Goal: Task Accomplishment & Management: Manage account settings

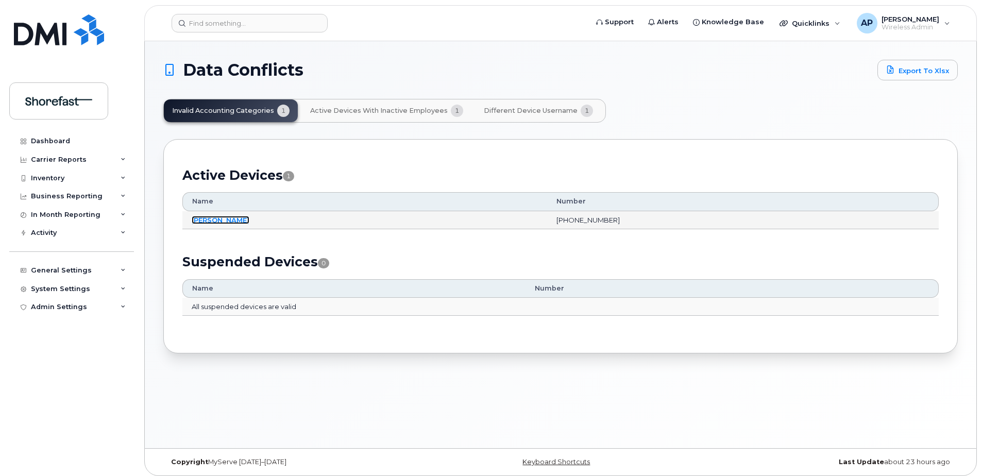
drag, startPoint x: 220, startPoint y: 221, endPoint x: 241, endPoint y: 225, distance: 21.5
click at [220, 221] on link "[PERSON_NAME]" at bounding box center [221, 220] width 58 height 8
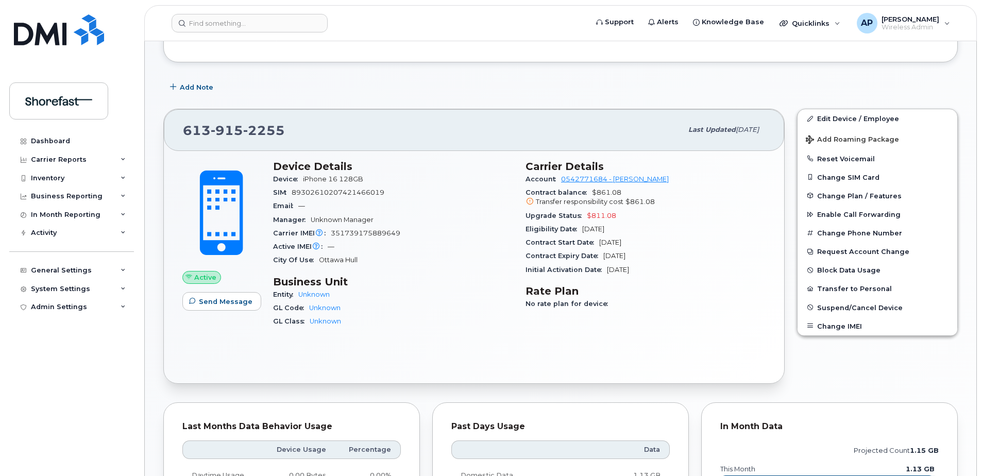
scroll to position [97, 0]
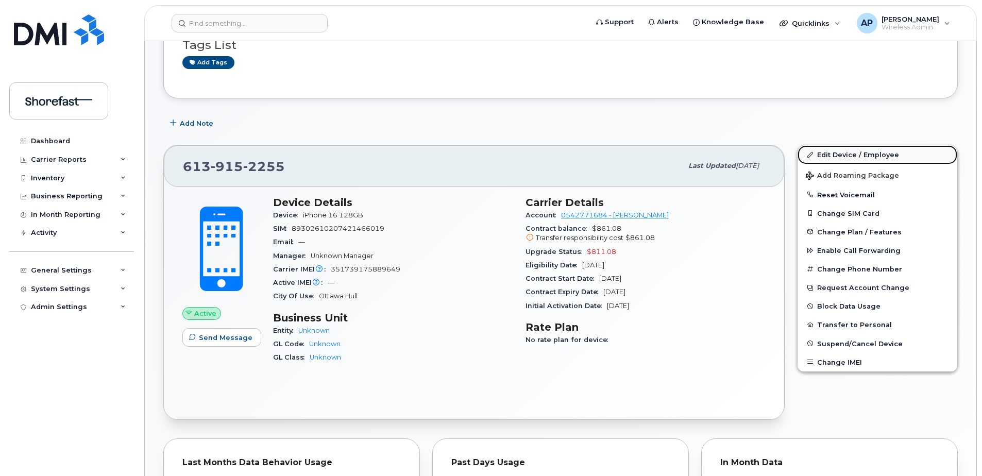
click at [846, 154] on link "Edit Device / Employee" at bounding box center [878, 154] width 160 height 19
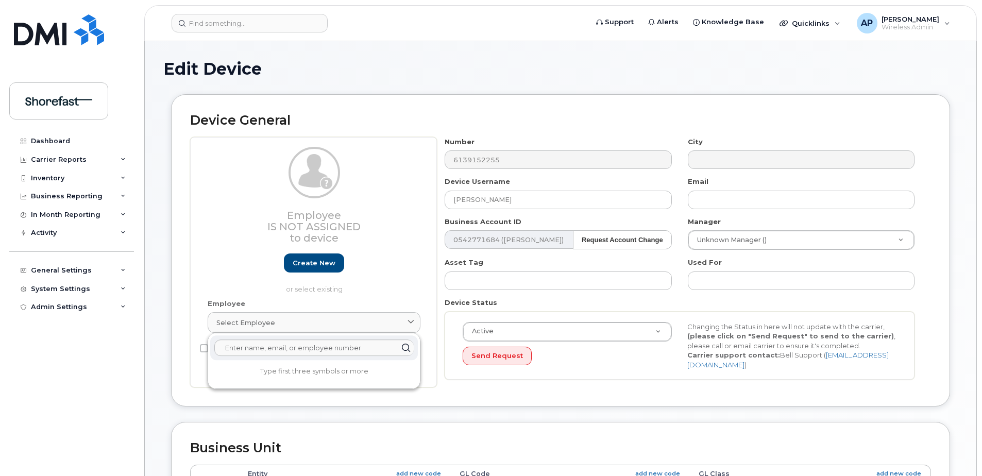
select select "4207793"
select select "4207794"
select select "4207795"
click at [318, 257] on link "Create new" at bounding box center [314, 263] width 60 height 19
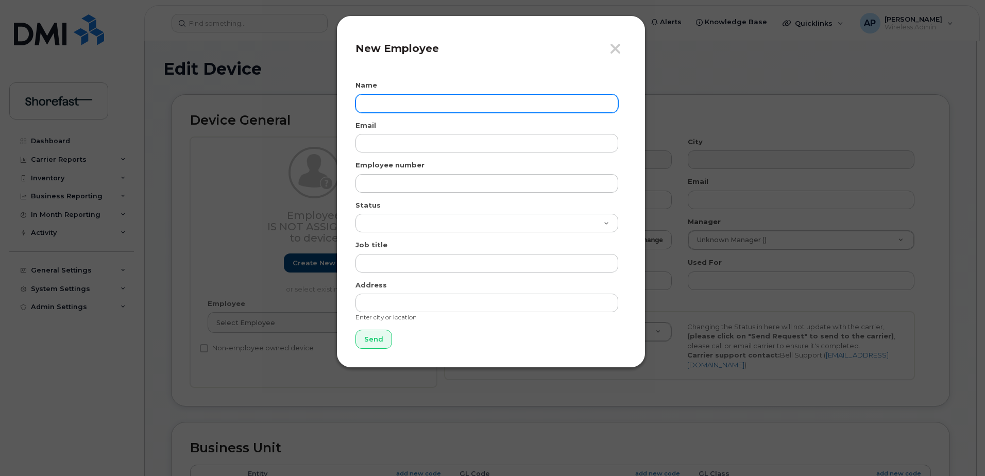
click at [382, 103] on input "text" at bounding box center [487, 103] width 263 height 19
type input "Nathan Ball"
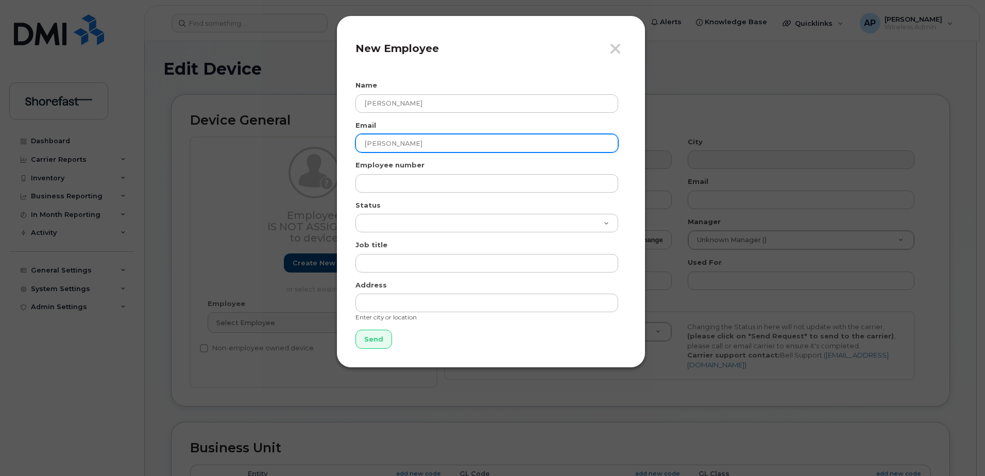
type input "nathan@fogoworkshops.ca"
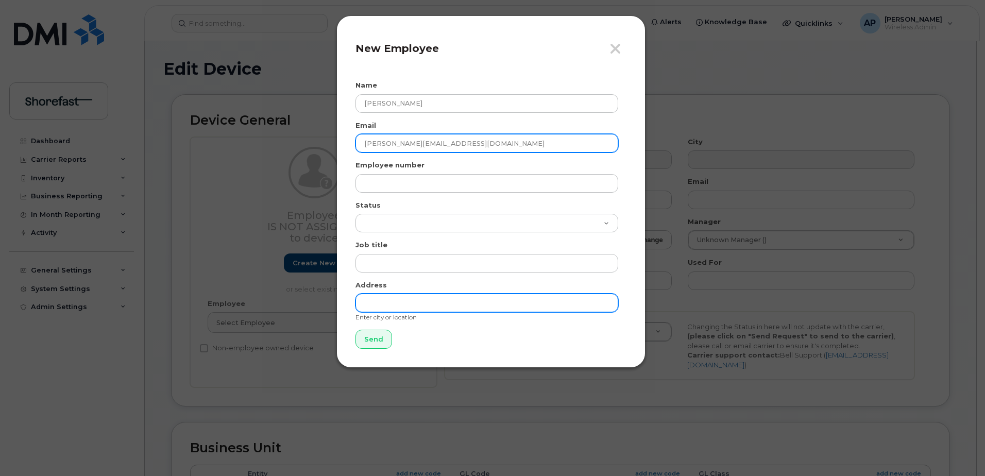
type input "PO Box 70"
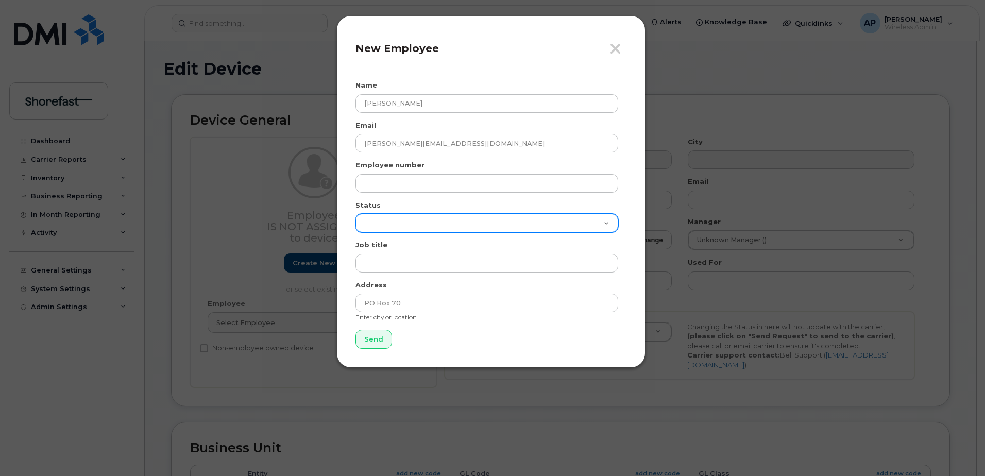
click at [394, 220] on select "Active On-Leave Long Term Short Term Maternity Leave Temp Layoff Inactive" at bounding box center [487, 223] width 263 height 19
select select "active"
click at [356, 214] on select "Active On-Leave Long Term Short Term Maternity Leave Temp Layoff Inactive" at bounding box center [487, 223] width 263 height 19
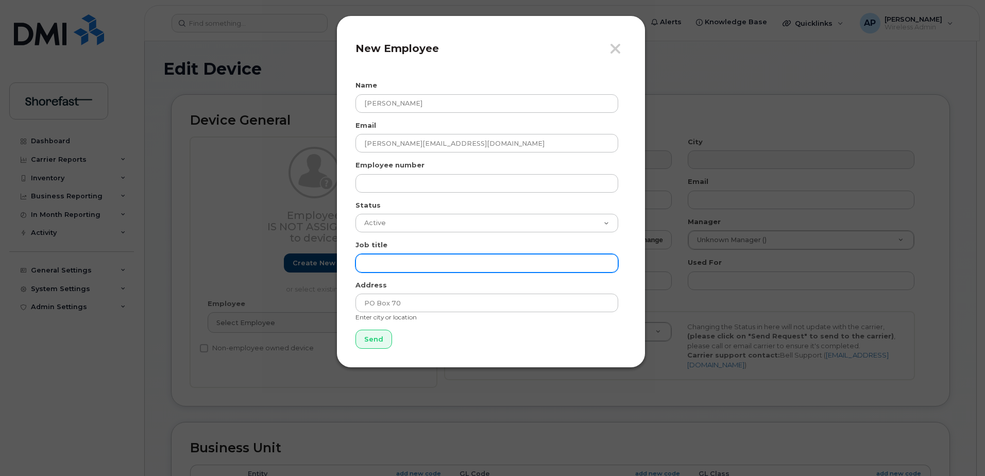
click at [394, 263] on input "text" at bounding box center [487, 263] width 263 height 19
click at [389, 261] on input "text" at bounding box center [487, 263] width 263 height 19
paste input "nathan@fogoworkshops.ca"
type input "nathan@fogoworkshops.ca"
drag, startPoint x: 472, startPoint y: 261, endPoint x: 282, endPoint y: 243, distance: 190.5
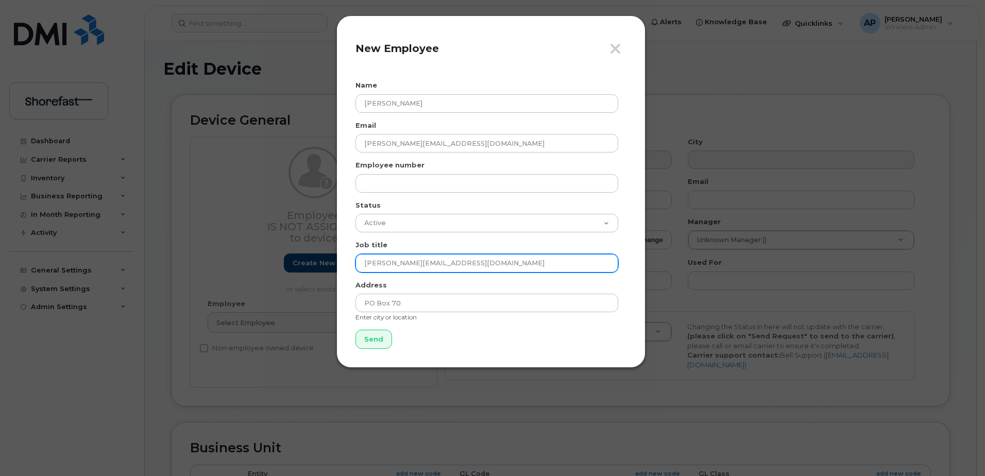
click at [282, 243] on div "Close New Employee Name Nathan Ball Email nathan@fogoworkshops.ca Employee numb…" at bounding box center [492, 238] width 985 height 476
click at [472, 256] on input "text" at bounding box center [487, 263] width 263 height 19
paste input "Art, Architecture & Design Coordinator"
type input "Art, Architecture & Design Coordinator"
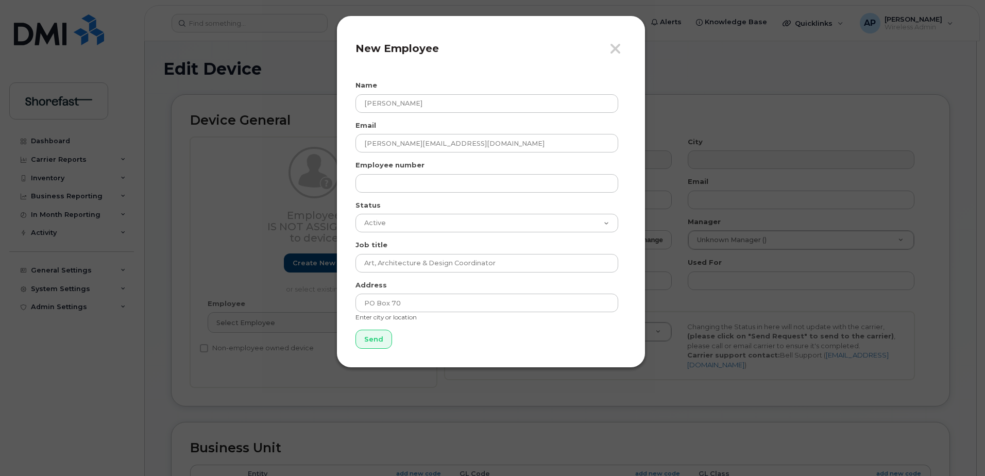
click at [476, 233] on form "Name Nathan Ball Email nathan@fogoworkshops.ca Employee number Status Active On…" at bounding box center [491, 214] width 271 height 268
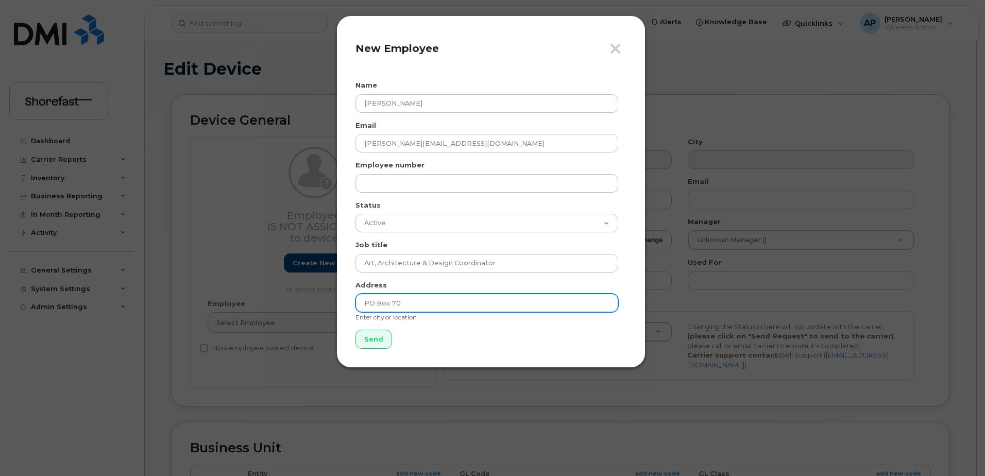
drag, startPoint x: 414, startPoint y: 298, endPoint x: 425, endPoint y: 304, distance: 12.7
click at [415, 298] on input "PO Box 70" at bounding box center [487, 303] width 263 height 19
drag, startPoint x: 435, startPoint y: 307, endPoint x: 265, endPoint y: 286, distance: 171.4
click at [265, 286] on div "Close New Employee Name Nathan Ball Email nathan@fogoworkshops.ca Employee numb…" at bounding box center [492, 238] width 985 height 476
type input "Fogo, NL"
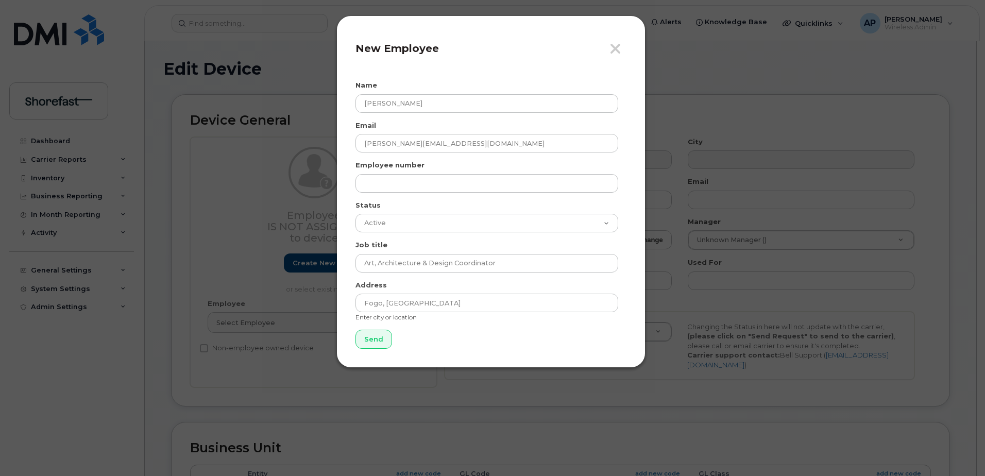
click at [348, 286] on div "Close New Employee Name Nathan Ball Email nathan@fogoworkshops.ca Employee numb…" at bounding box center [491, 191] width 309 height 352
click at [397, 182] on input "text" at bounding box center [487, 183] width 263 height 19
type input "NB"
click at [400, 204] on div "Status Active On-Leave Long Term Short Term Maternity Leave Temp Layoff Inactive" at bounding box center [491, 216] width 271 height 32
click at [383, 342] on input "Send" at bounding box center [374, 339] width 37 height 19
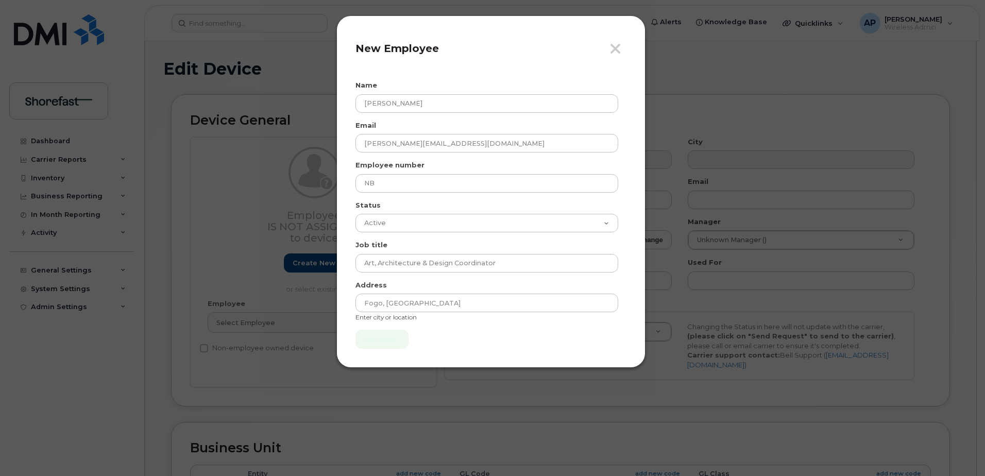
type input "Send"
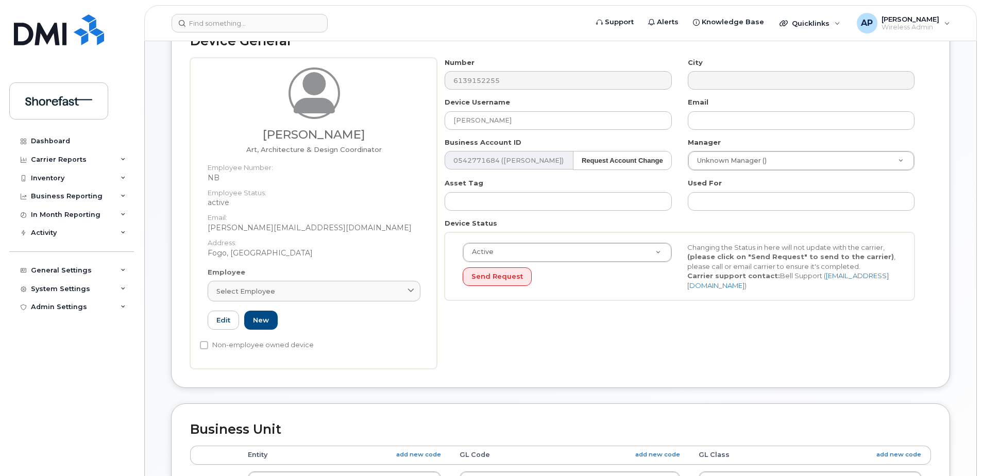
scroll to position [103, 0]
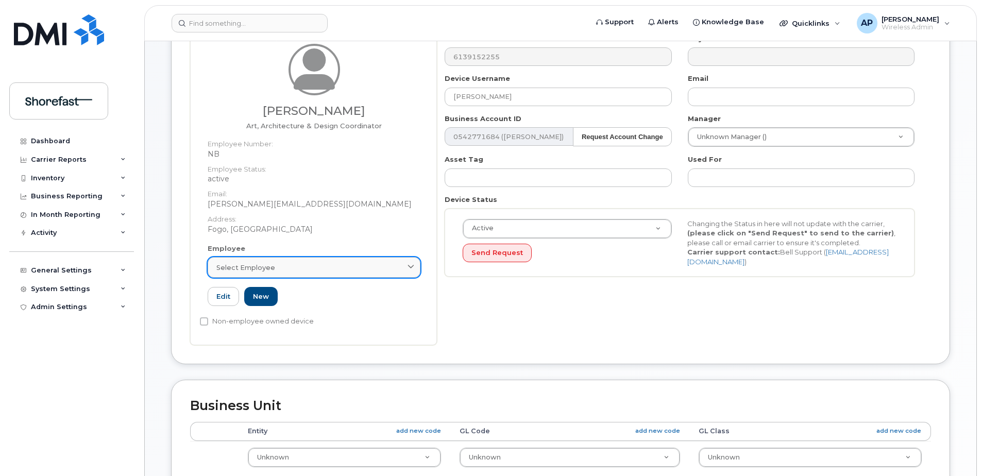
click at [337, 266] on div "Select employee" at bounding box center [313, 268] width 195 height 10
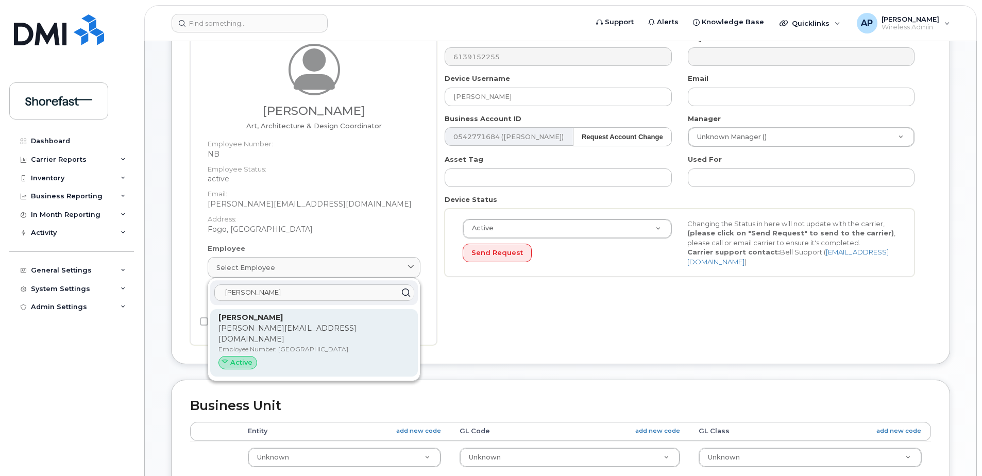
type input "Nathan"
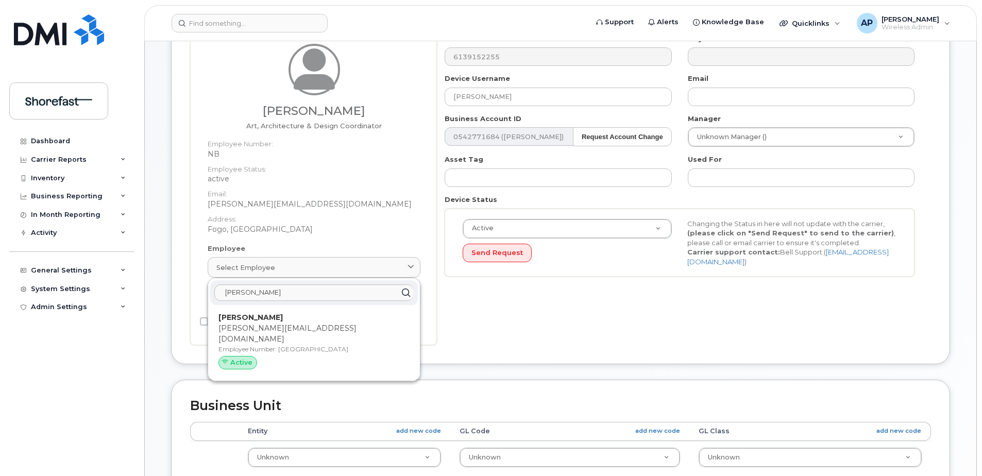
drag, startPoint x: 221, startPoint y: 324, endPoint x: 544, endPoint y: 33, distance: 435.0
click at [221, 324] on p "nathan@fogoworkshops.ca" at bounding box center [314, 334] width 191 height 22
type input "NB"
type input "nathan@fogoworkshops.ca"
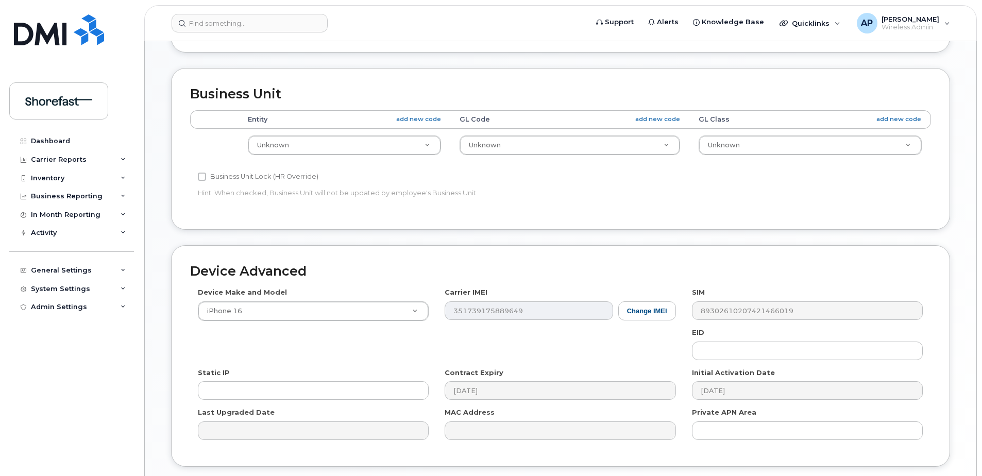
scroll to position [412, 0]
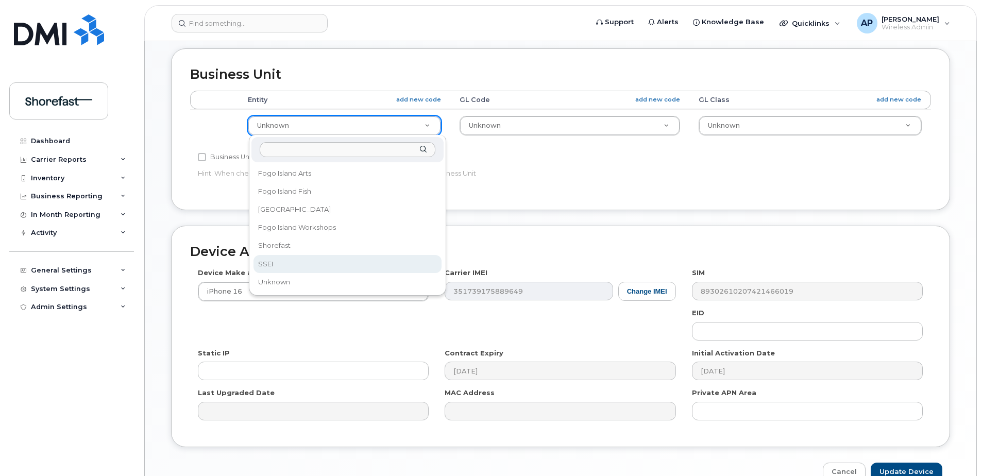
select select "4207798"
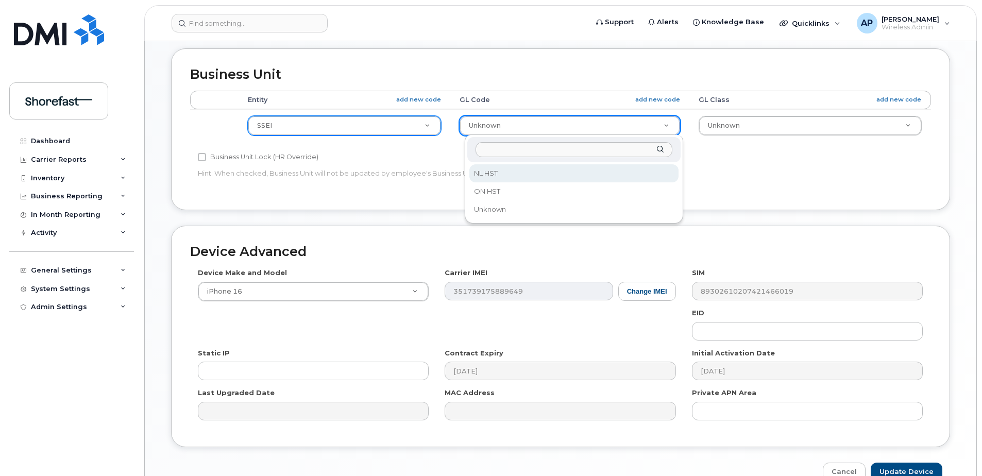
select select "4366932"
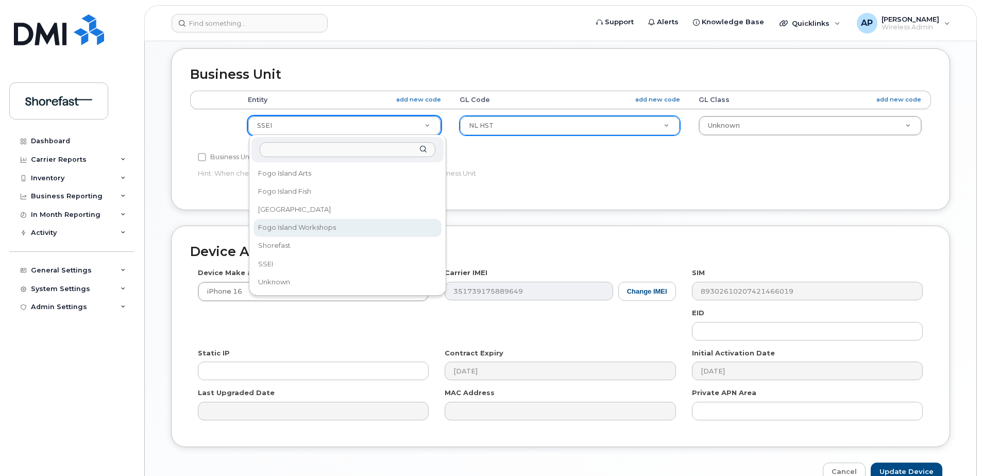
select select "4207800"
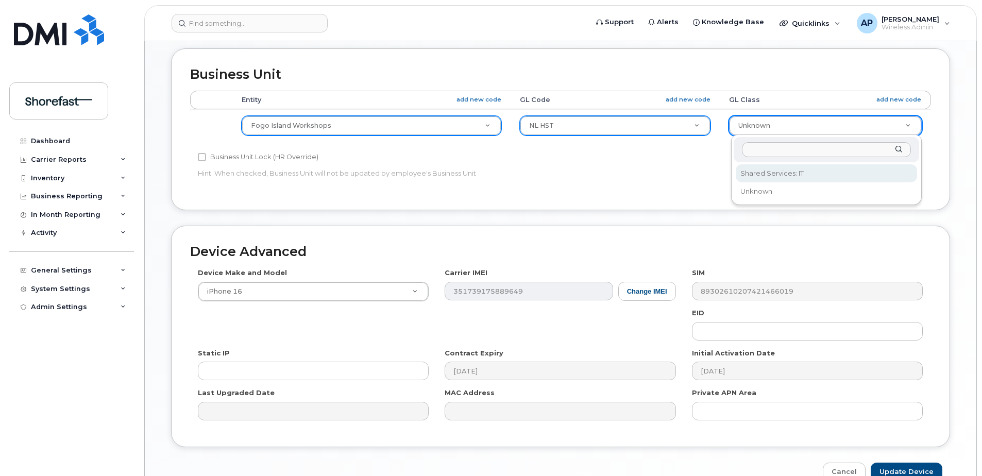
select select "23521152"
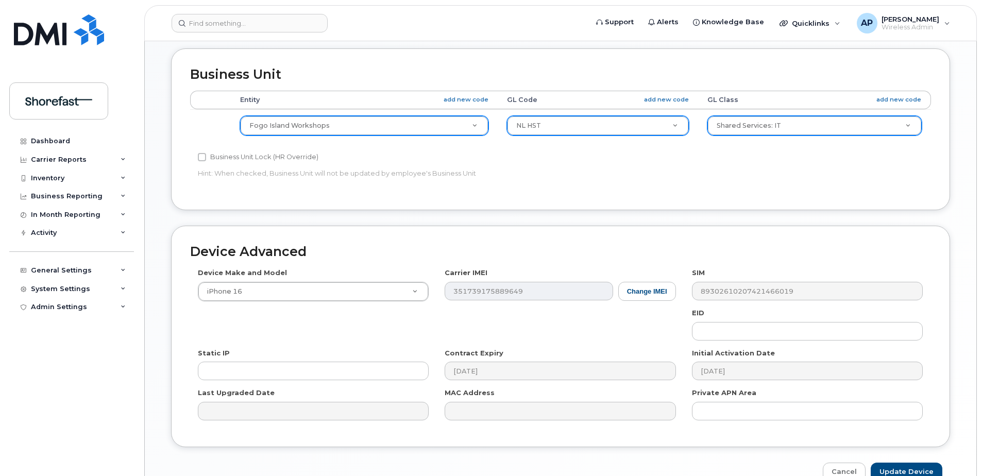
click at [686, 166] on div "Accounting Categories Rules Entity add new code GL Code add new code GL Class a…" at bounding box center [560, 141] width 741 height 100
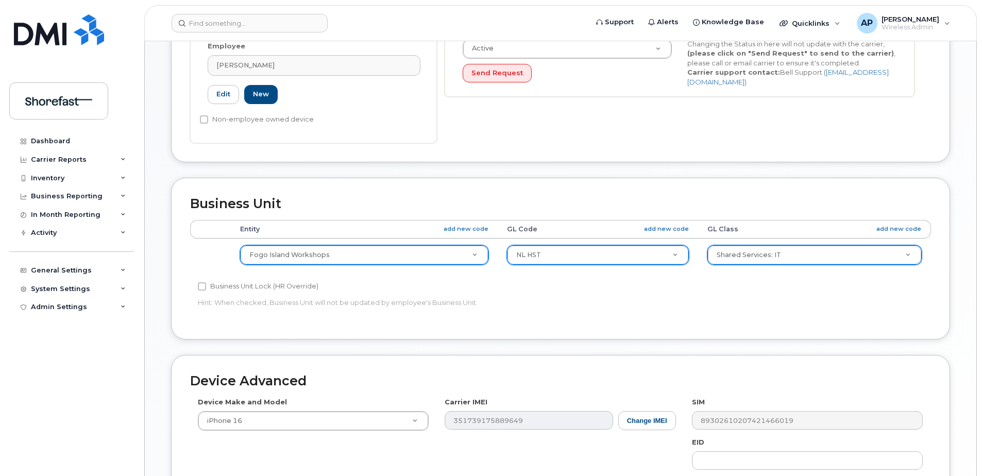
scroll to position [469, 0]
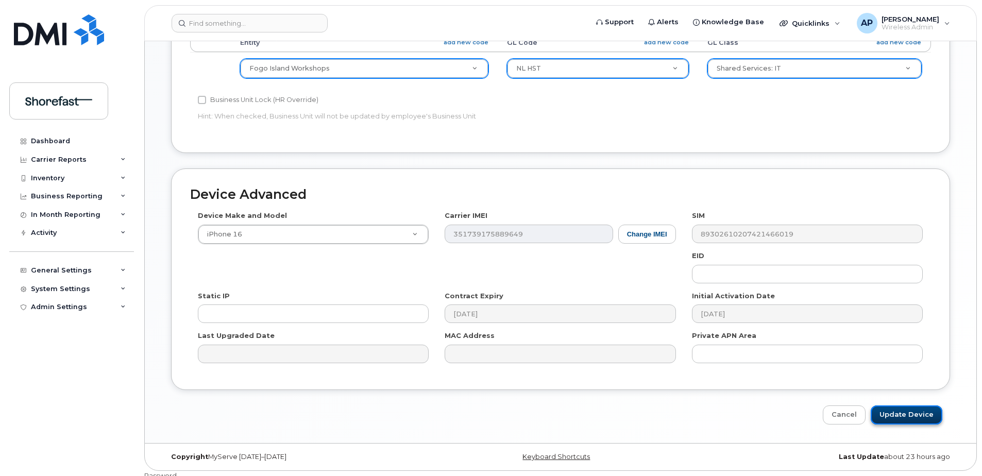
click at [907, 414] on input "Update Device" at bounding box center [907, 415] width 72 height 19
type input "Saving..."
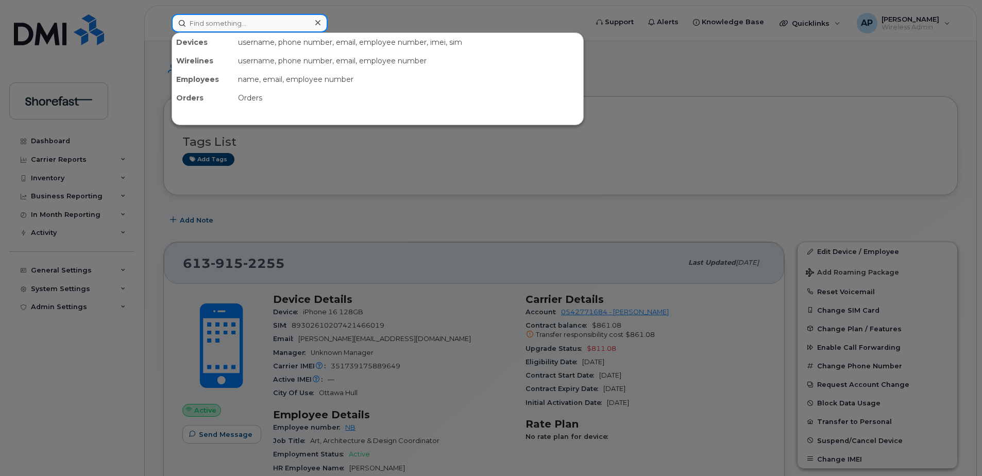
click at [268, 14] on input at bounding box center [250, 23] width 156 height 19
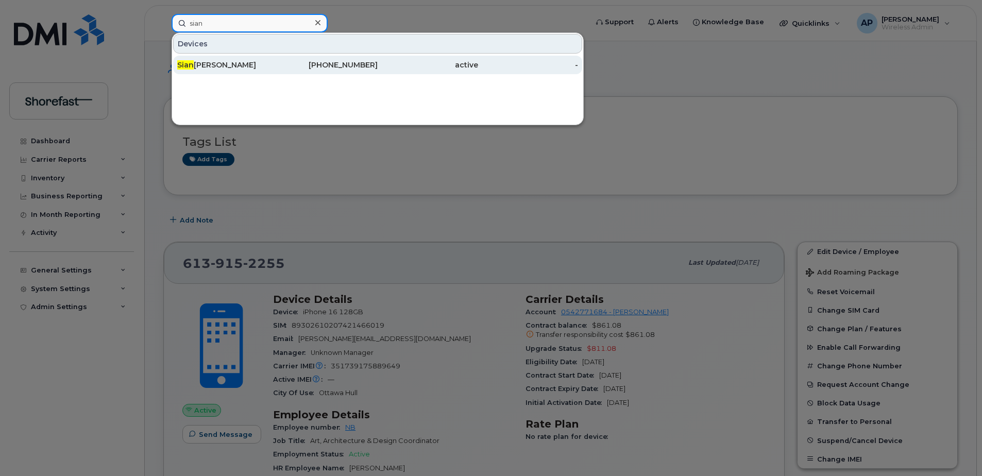
type input "sian"
drag, startPoint x: 442, startPoint y: 60, endPoint x: 480, endPoint y: 66, distance: 39.2
click at [442, 60] on div "active" at bounding box center [428, 65] width 100 height 19
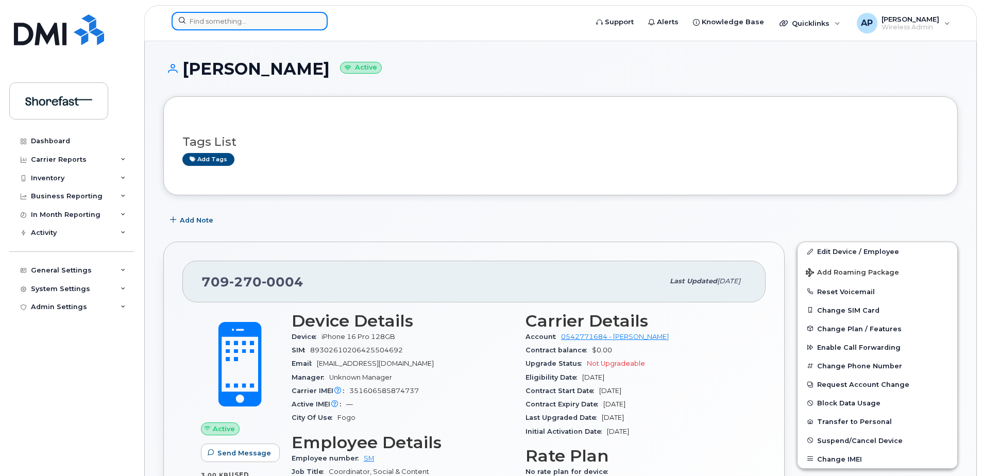
click at [234, 22] on input at bounding box center [250, 21] width 156 height 19
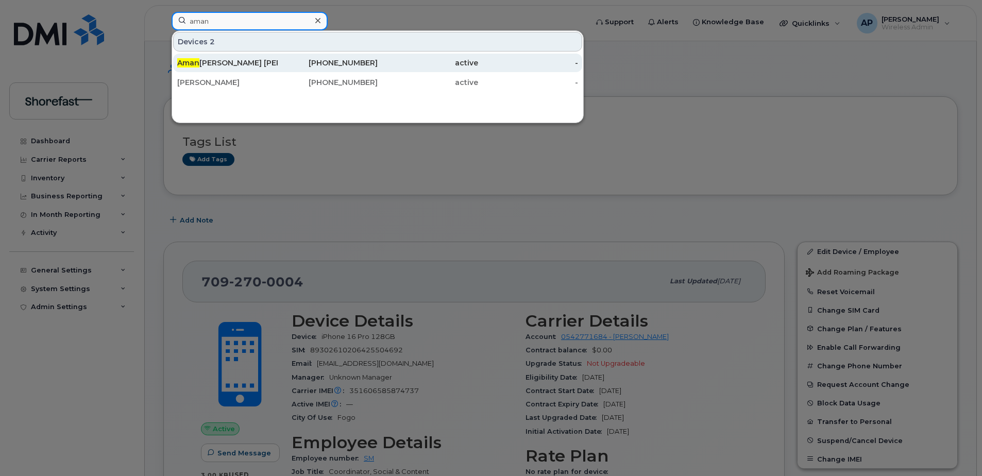
type input "aman"
click at [389, 61] on div "active" at bounding box center [428, 63] width 100 height 10
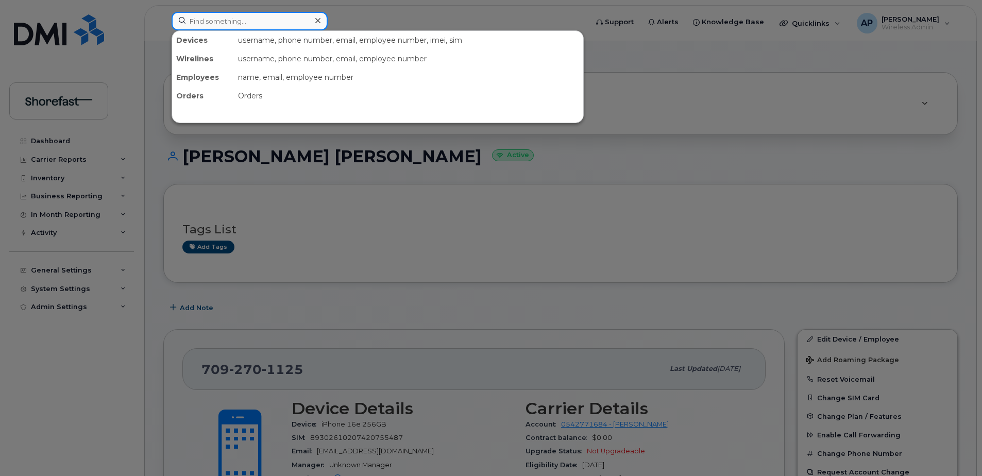
click at [236, 25] on input at bounding box center [250, 21] width 156 height 19
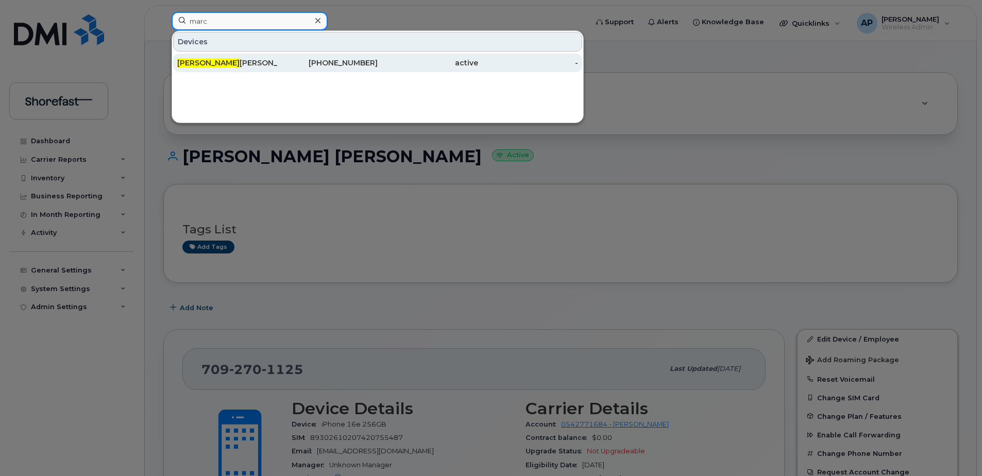
type input "marc"
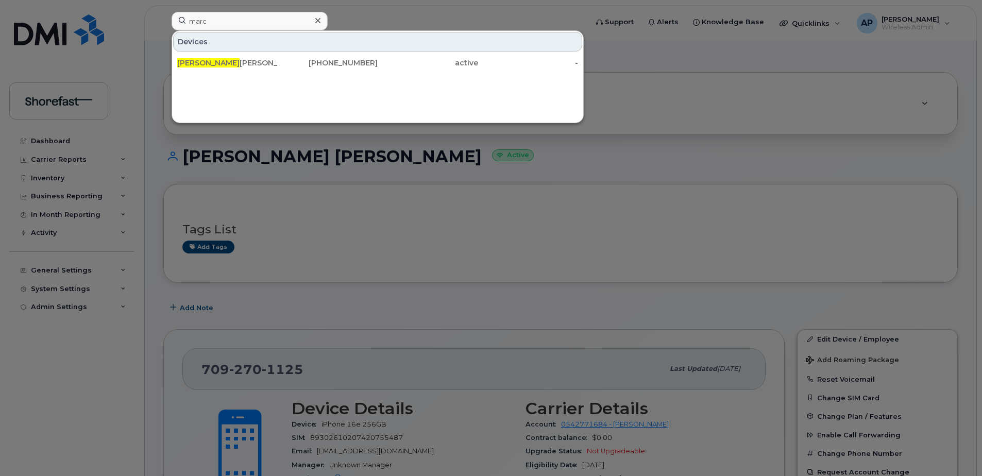
drag, startPoint x: 230, startPoint y: 62, endPoint x: 281, endPoint y: 92, distance: 59.3
click at [230, 62] on div "Marc Olivier Broulliette" at bounding box center [227, 63] width 100 height 10
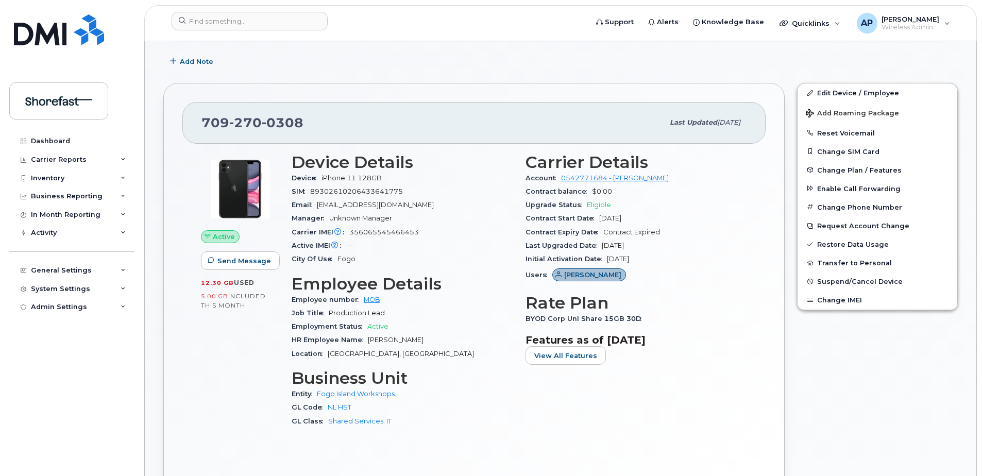
scroll to position [206, 0]
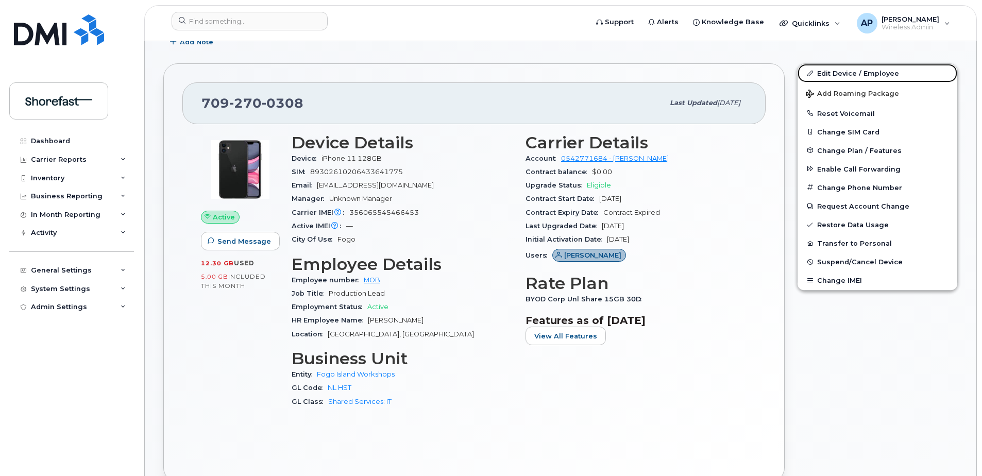
drag, startPoint x: 853, startPoint y: 74, endPoint x: 771, endPoint y: 75, distance: 82.5
click at [853, 74] on link "Edit Device / Employee" at bounding box center [878, 73] width 160 height 19
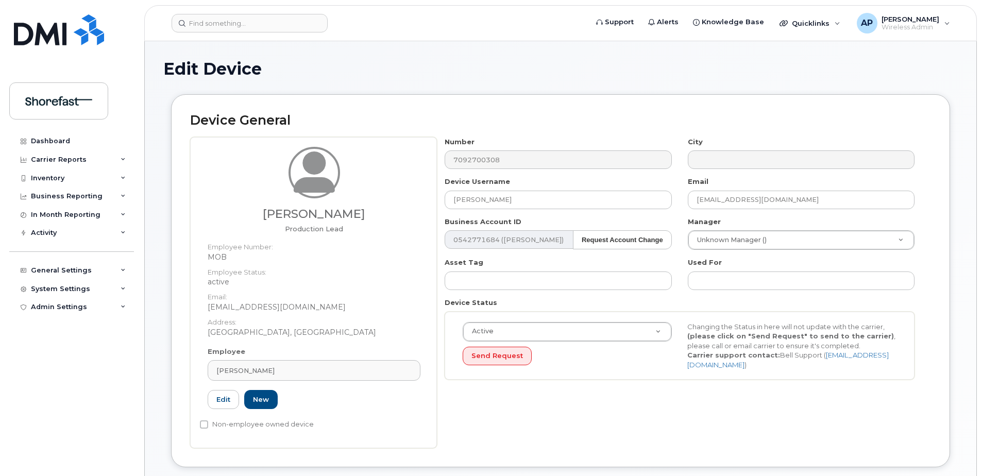
select select "4207800"
click at [474, 198] on input "Marc Olivier Broulliette" at bounding box center [558, 200] width 227 height 19
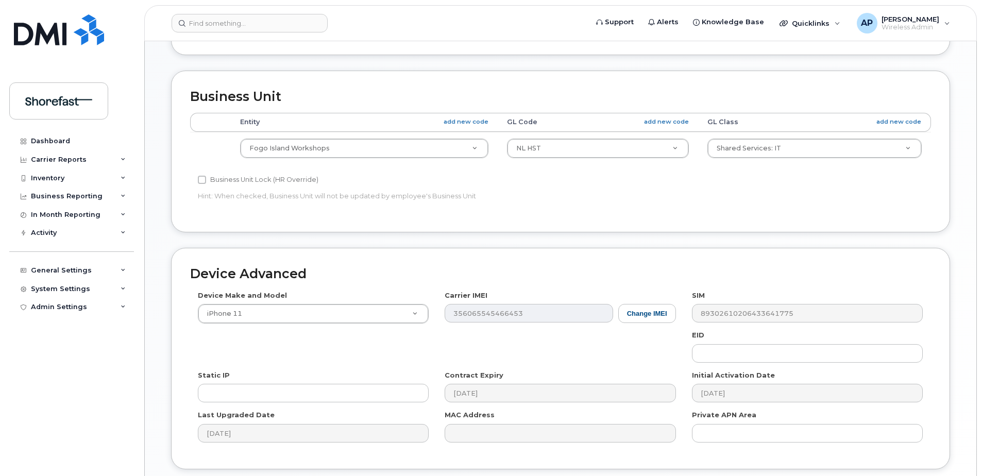
scroll to position [492, 0]
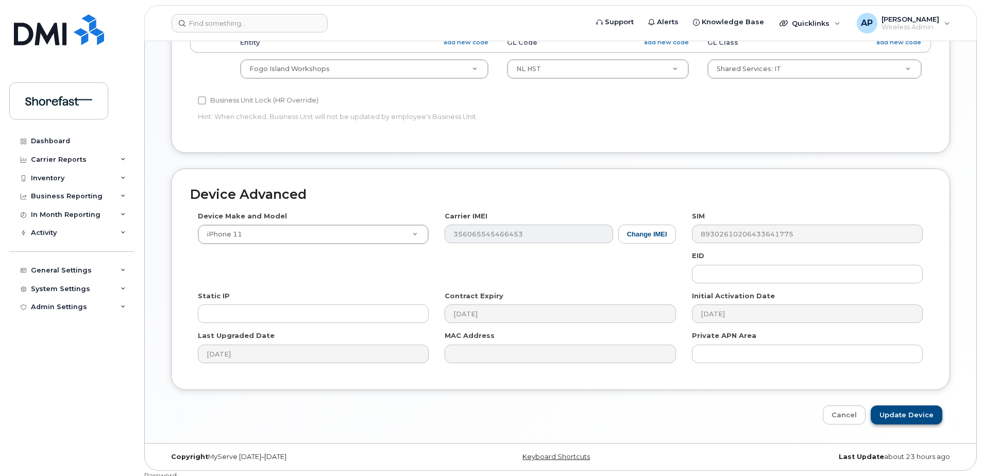
type input "Marc-Olivier Broulliette"
click at [901, 412] on input "Update Device" at bounding box center [907, 415] width 72 height 19
type input "Saving..."
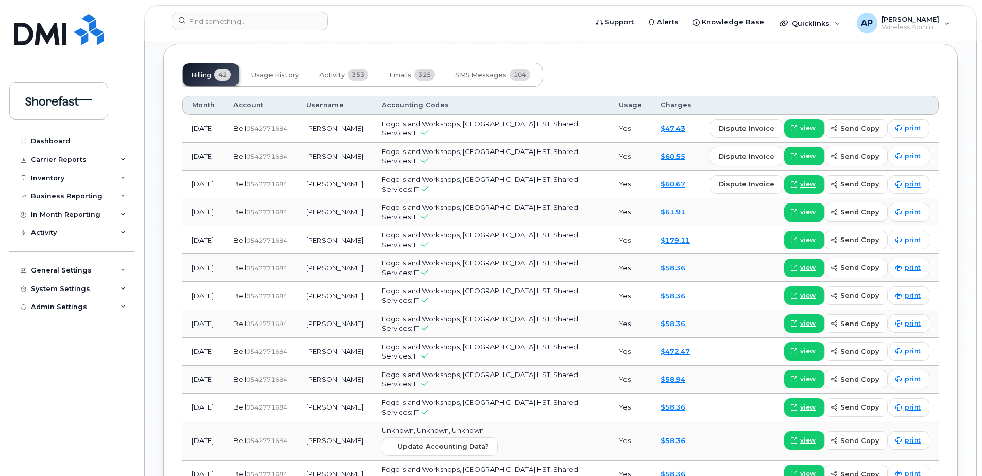
scroll to position [825, 0]
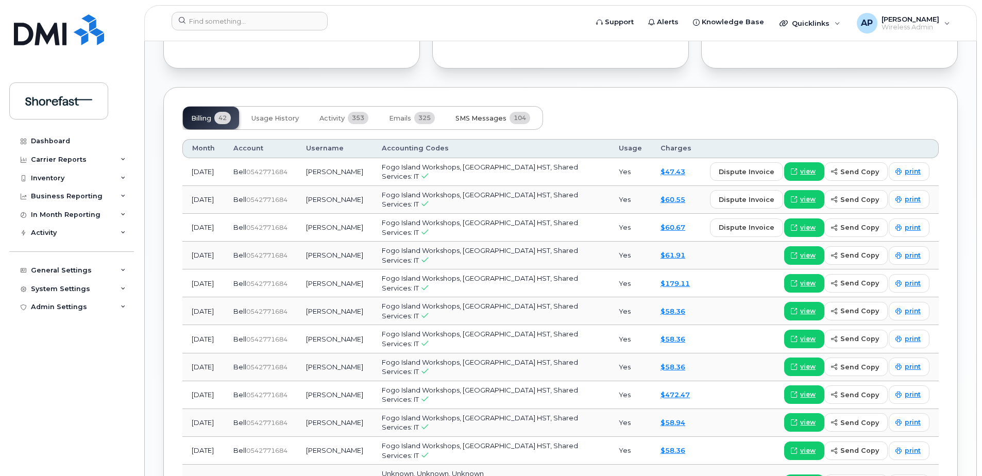
click at [474, 113] on button "SMS Messages 104" at bounding box center [492, 118] width 91 height 23
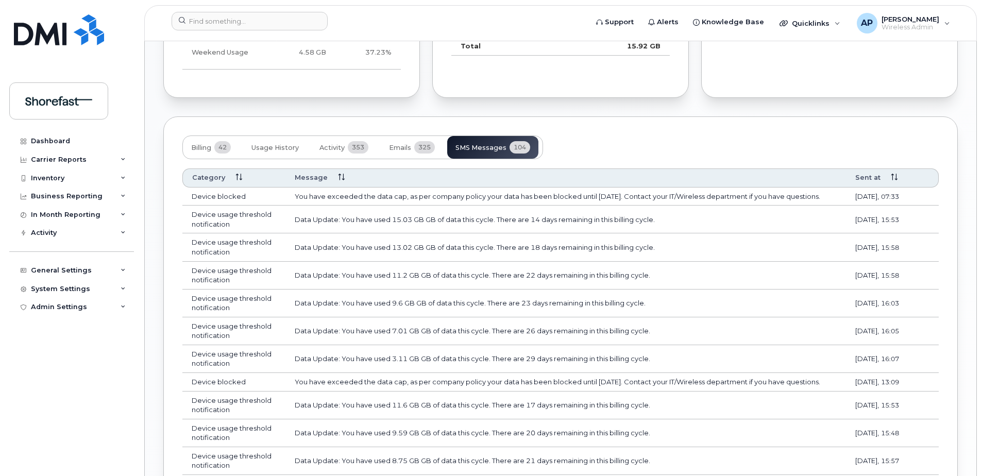
scroll to position [589, 0]
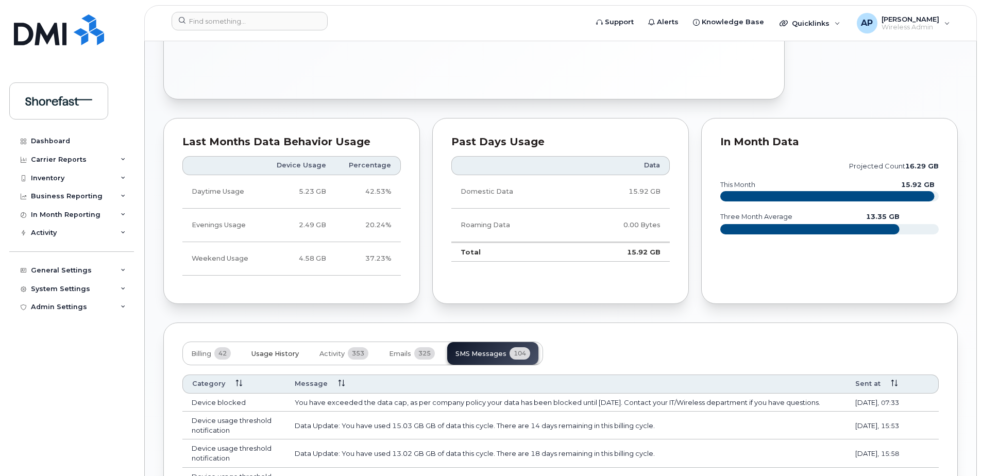
click at [276, 354] on span "Usage History" at bounding box center [274, 354] width 47 height 8
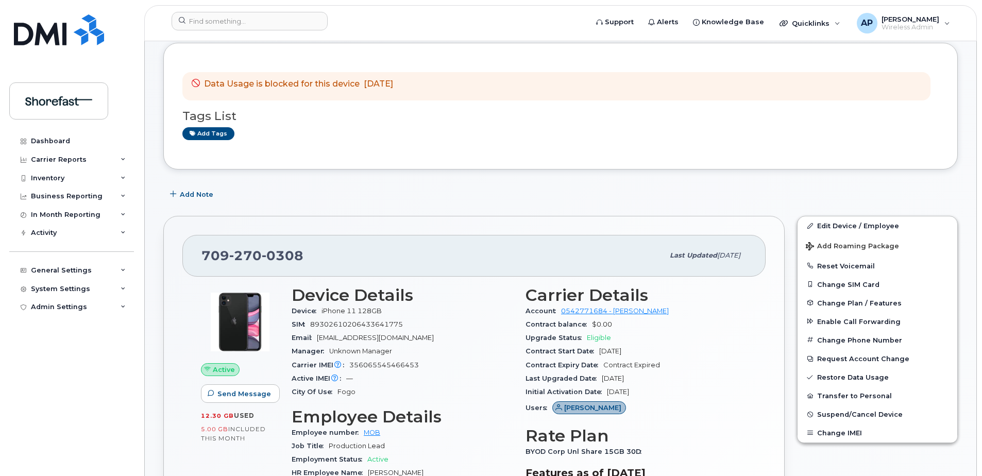
scroll to position [0, 0]
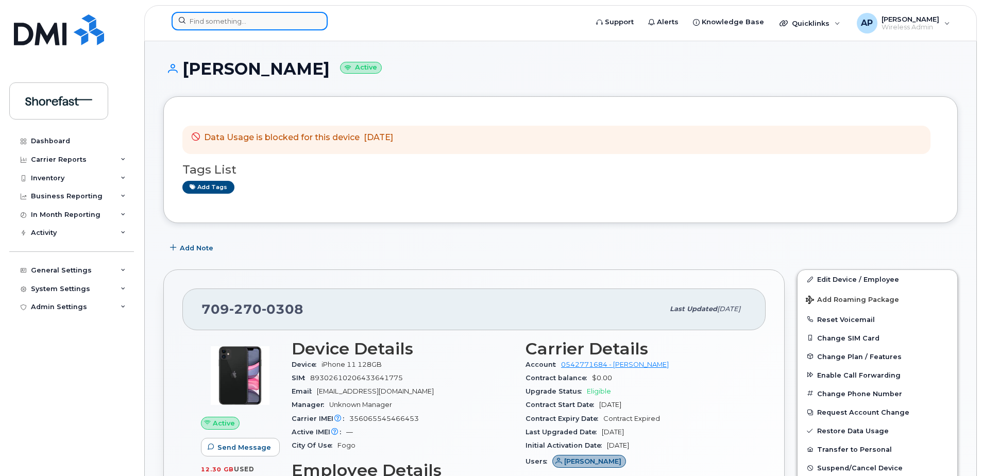
click at [255, 23] on input at bounding box center [250, 21] width 156 height 19
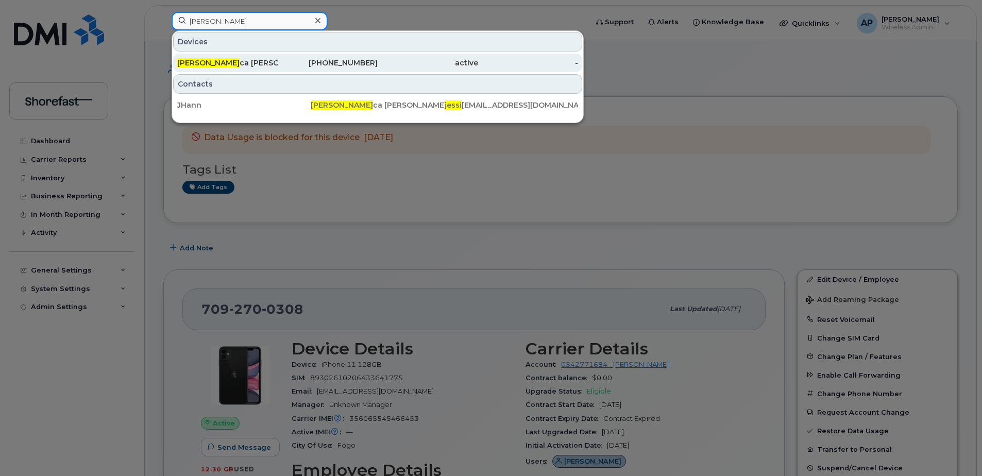
type input "[PERSON_NAME]"
click at [378, 63] on div "active" at bounding box center [428, 63] width 100 height 10
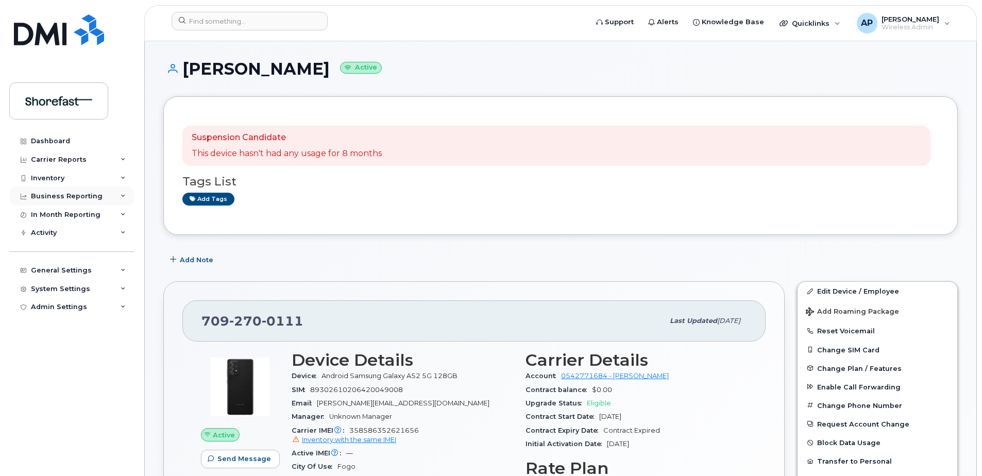
click at [77, 197] on div "Business Reporting" at bounding box center [67, 196] width 72 height 8
click at [81, 216] on div "Service Ticket Reporting" at bounding box center [81, 215] width 90 height 9
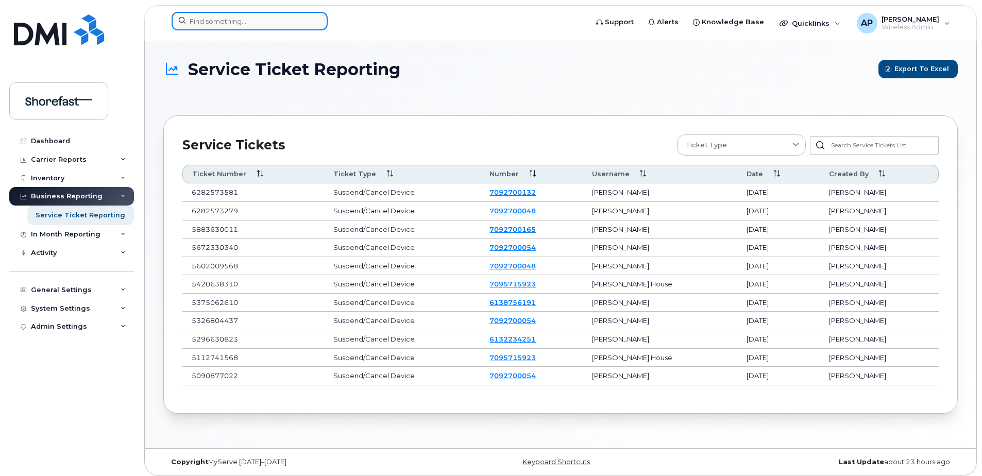
click at [238, 16] on input at bounding box center [250, 21] width 156 height 19
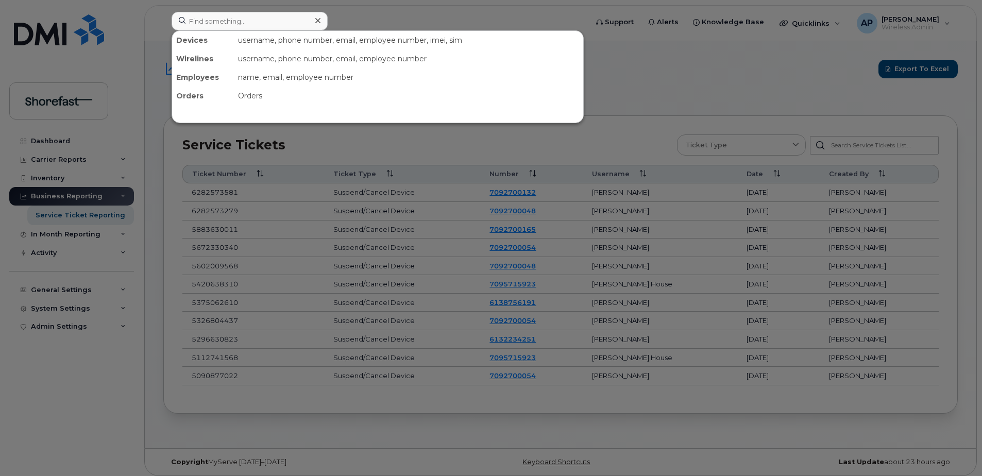
drag, startPoint x: 623, startPoint y: 84, endPoint x: 237, endPoint y: 32, distance: 389.9
click at [623, 84] on div at bounding box center [491, 238] width 982 height 476
click at [231, 16] on input at bounding box center [250, 21] width 156 height 19
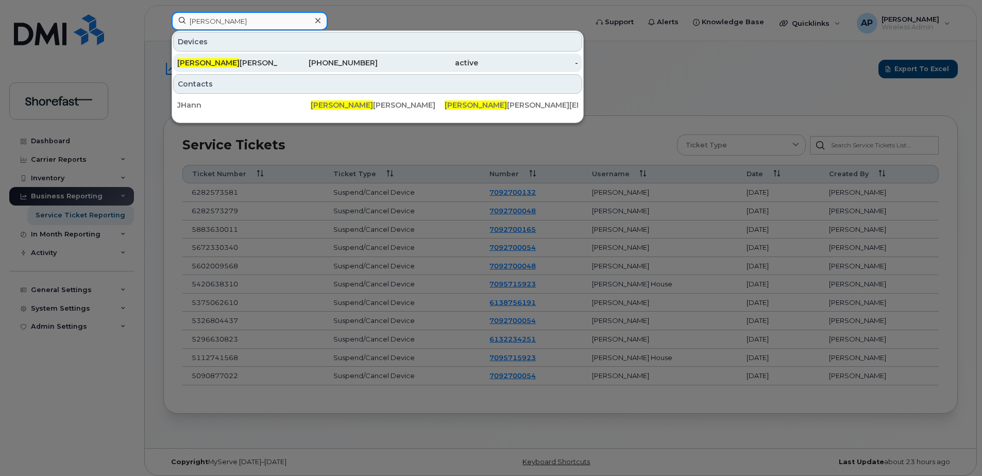
type input "[PERSON_NAME]"
click at [376, 58] on div "[PHONE_NUMBER]" at bounding box center [328, 63] width 100 height 10
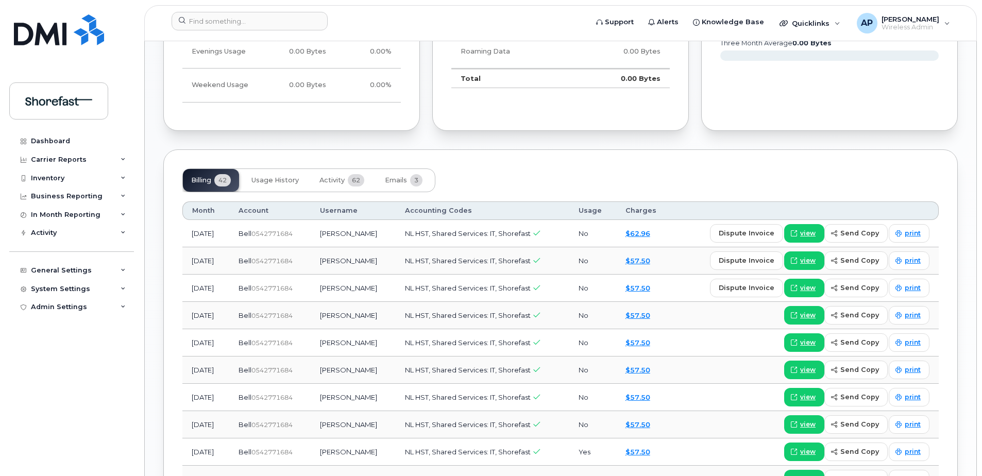
scroll to position [825, 0]
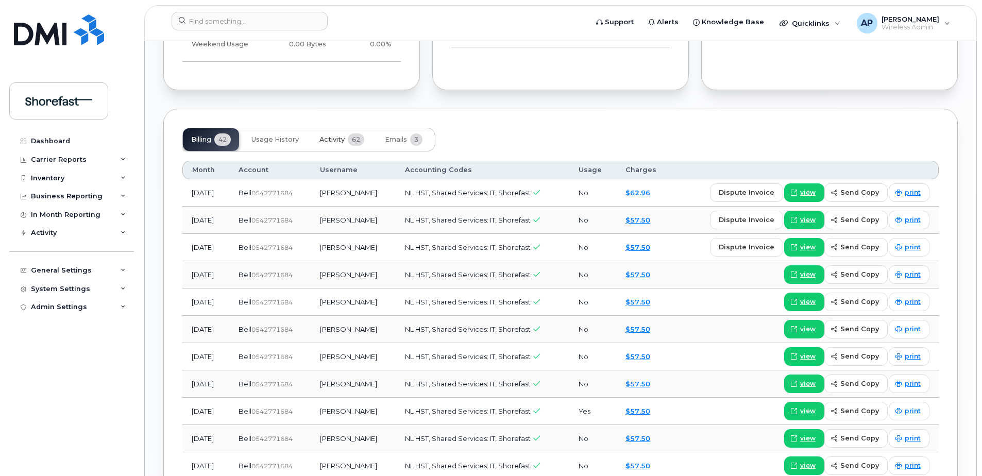
click at [333, 137] on span "Activity" at bounding box center [332, 140] width 25 height 8
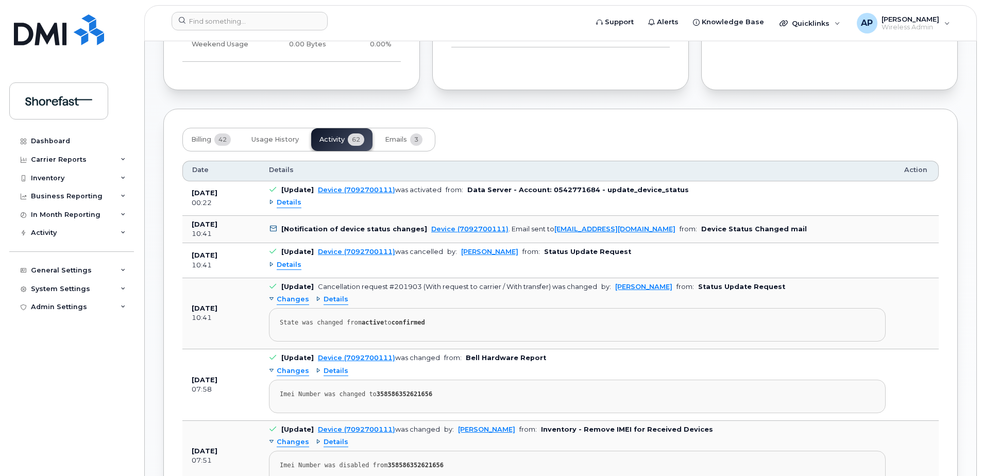
click at [270, 201] on div "Details" at bounding box center [285, 203] width 32 height 10
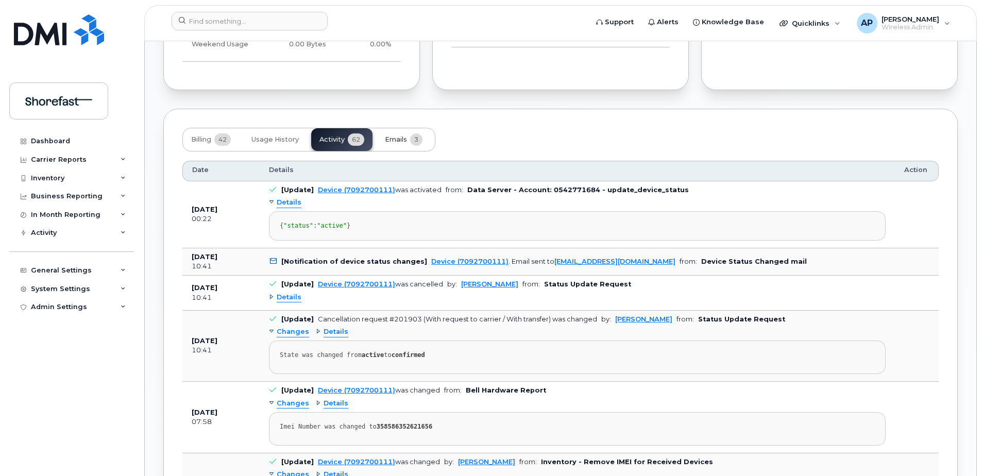
click at [392, 140] on span "Emails" at bounding box center [396, 140] width 22 height 8
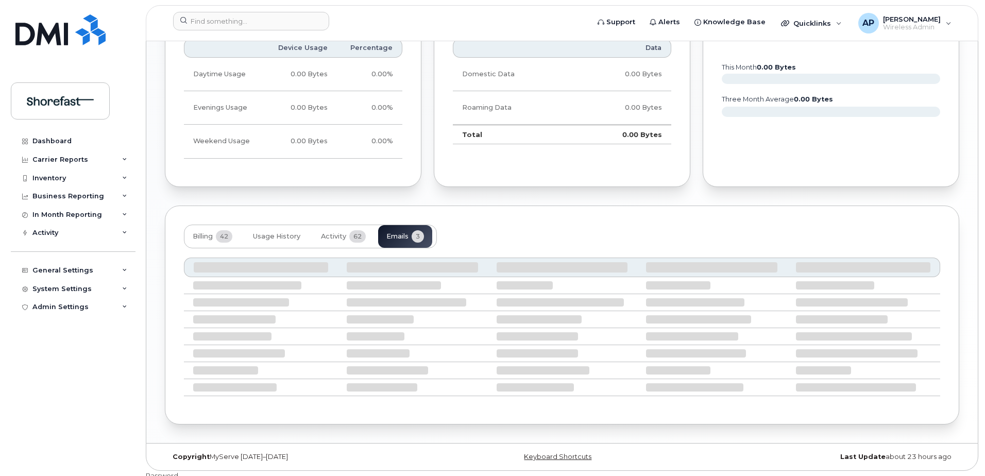
scroll to position [663, 0]
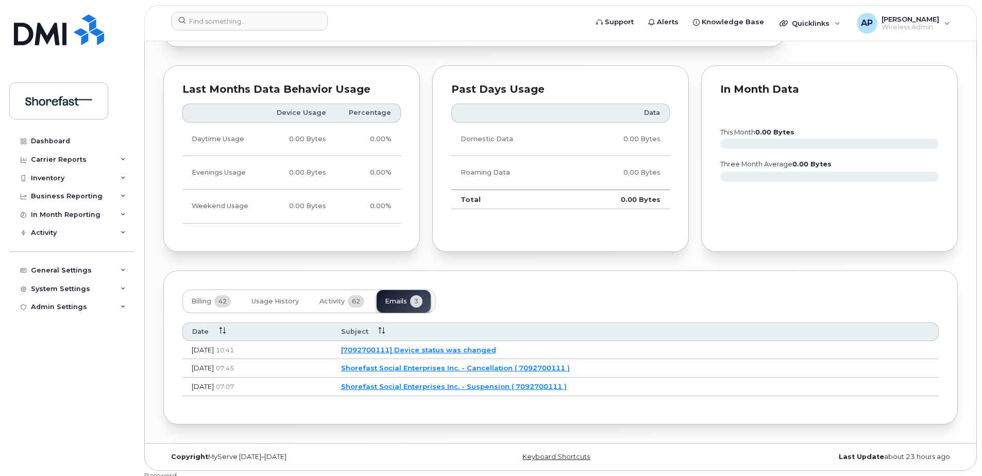
click at [462, 348] on link "[7092700111] Device status was changed" at bounding box center [418, 350] width 155 height 8
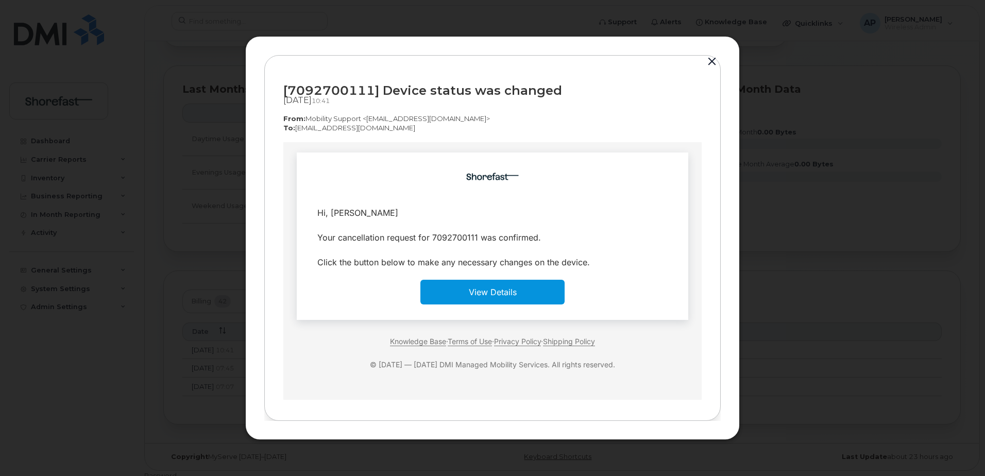
scroll to position [0, 0]
click at [713, 59] on button "button" at bounding box center [711, 62] width 15 height 14
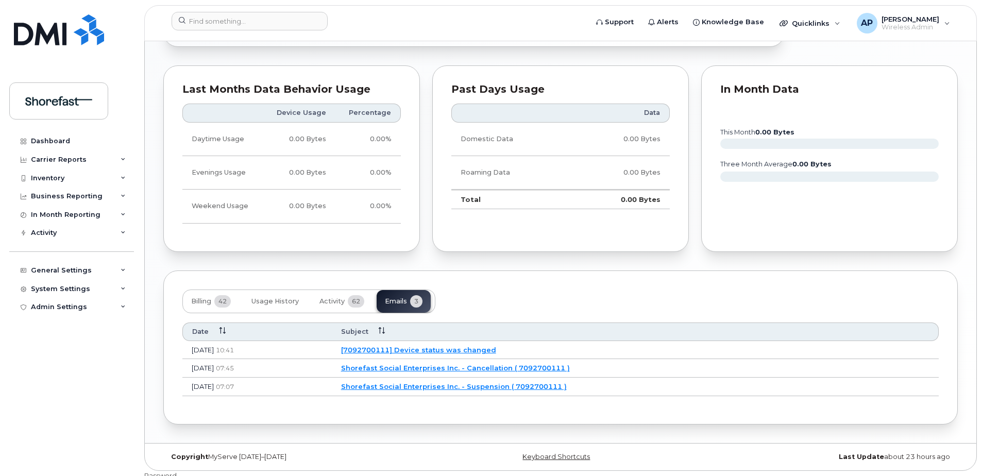
click at [473, 367] on link "Shorefast Social Enterprises Inc. - Cancellation ( 7092700111 )" at bounding box center [455, 368] width 229 height 8
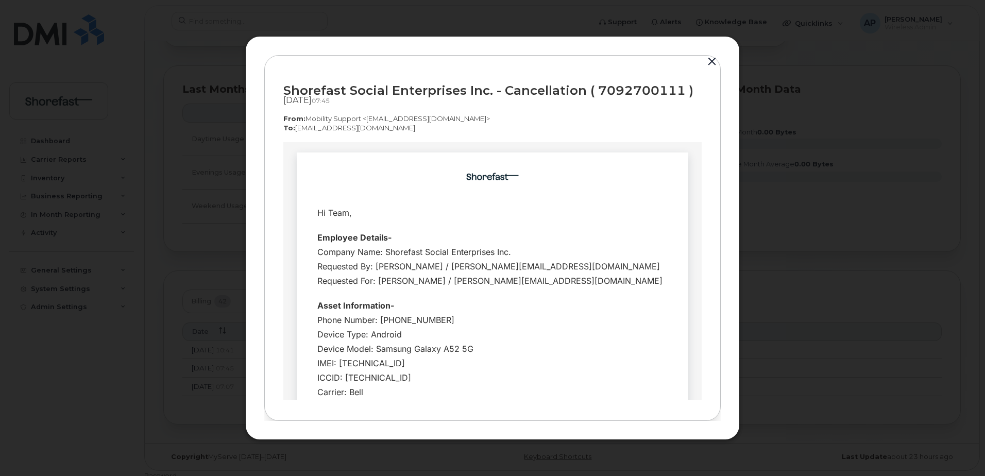
click at [712, 62] on button "button" at bounding box center [711, 62] width 15 height 14
